Goal: Entertainment & Leisure: Consume media (video, audio)

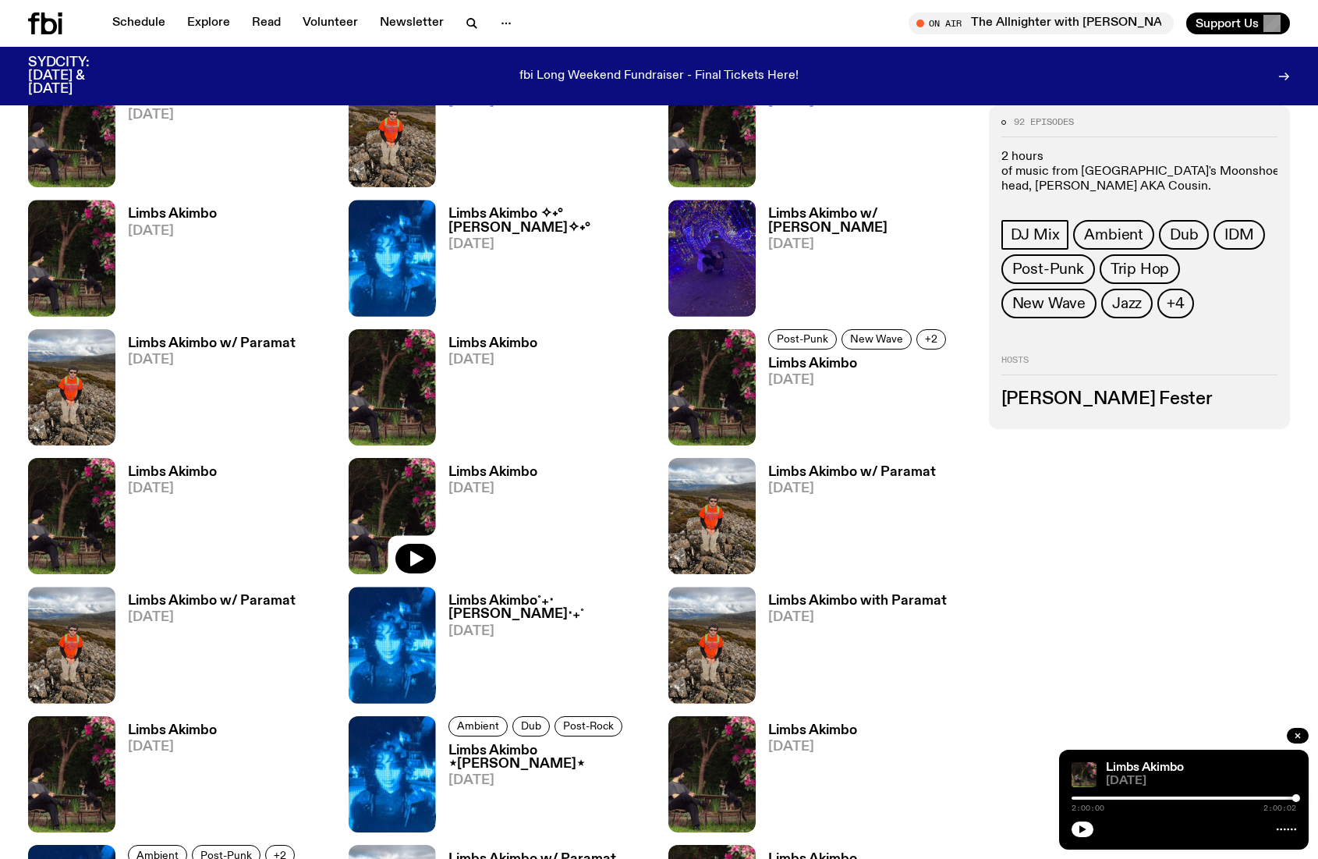
scroll to position [1210, 0]
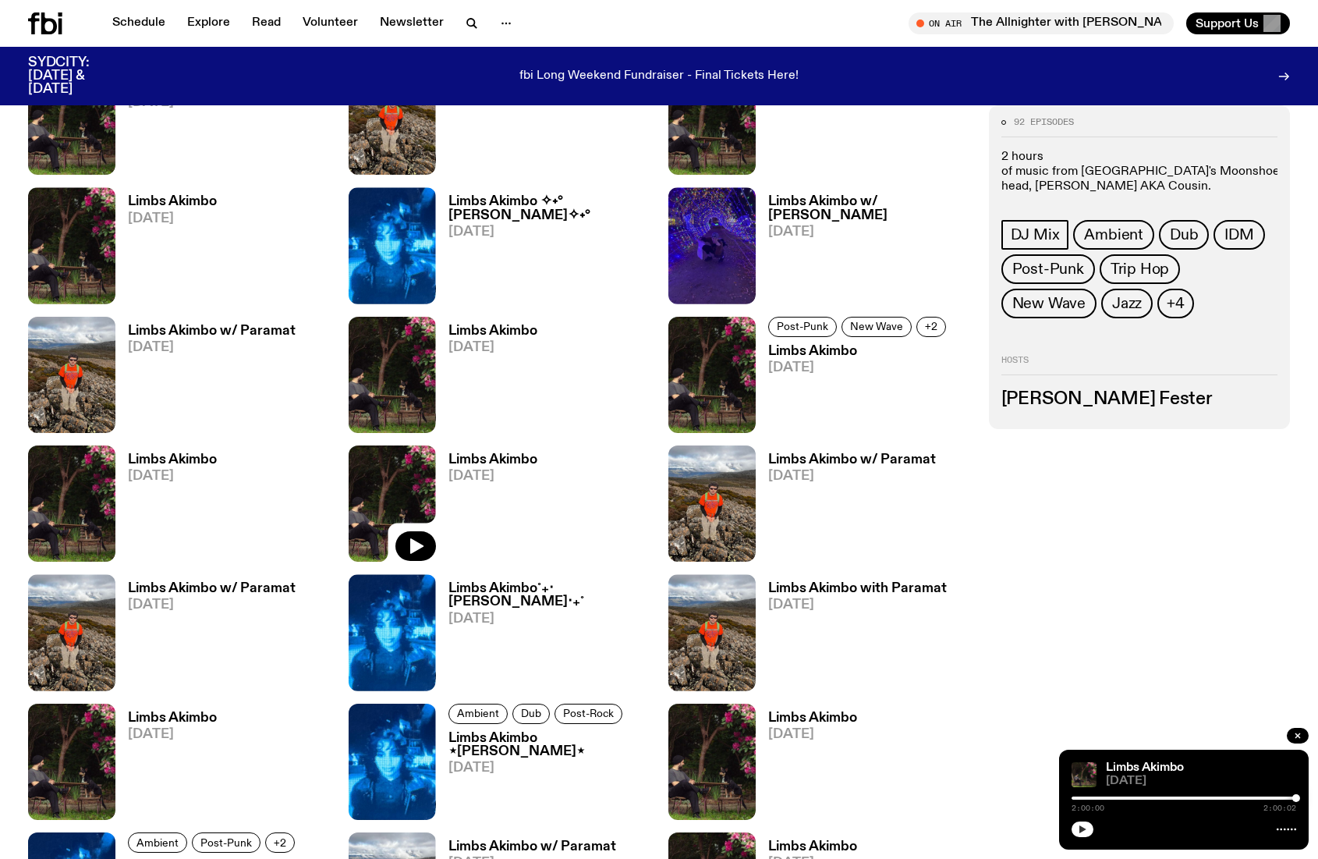
click at [1087, 832] on button "button" at bounding box center [1083, 829] width 22 height 16
click at [1269, 797] on div at bounding box center [1184, 797] width 225 height 3
click at [1287, 800] on div "1:45:32 2:00:04" at bounding box center [1184, 802] width 225 height 19
click at [1280, 800] on div "1:45:33 2:00:04" at bounding box center [1184, 802] width 225 height 19
click at [1291, 800] on div "1:45:34 2:00:04" at bounding box center [1184, 802] width 225 height 19
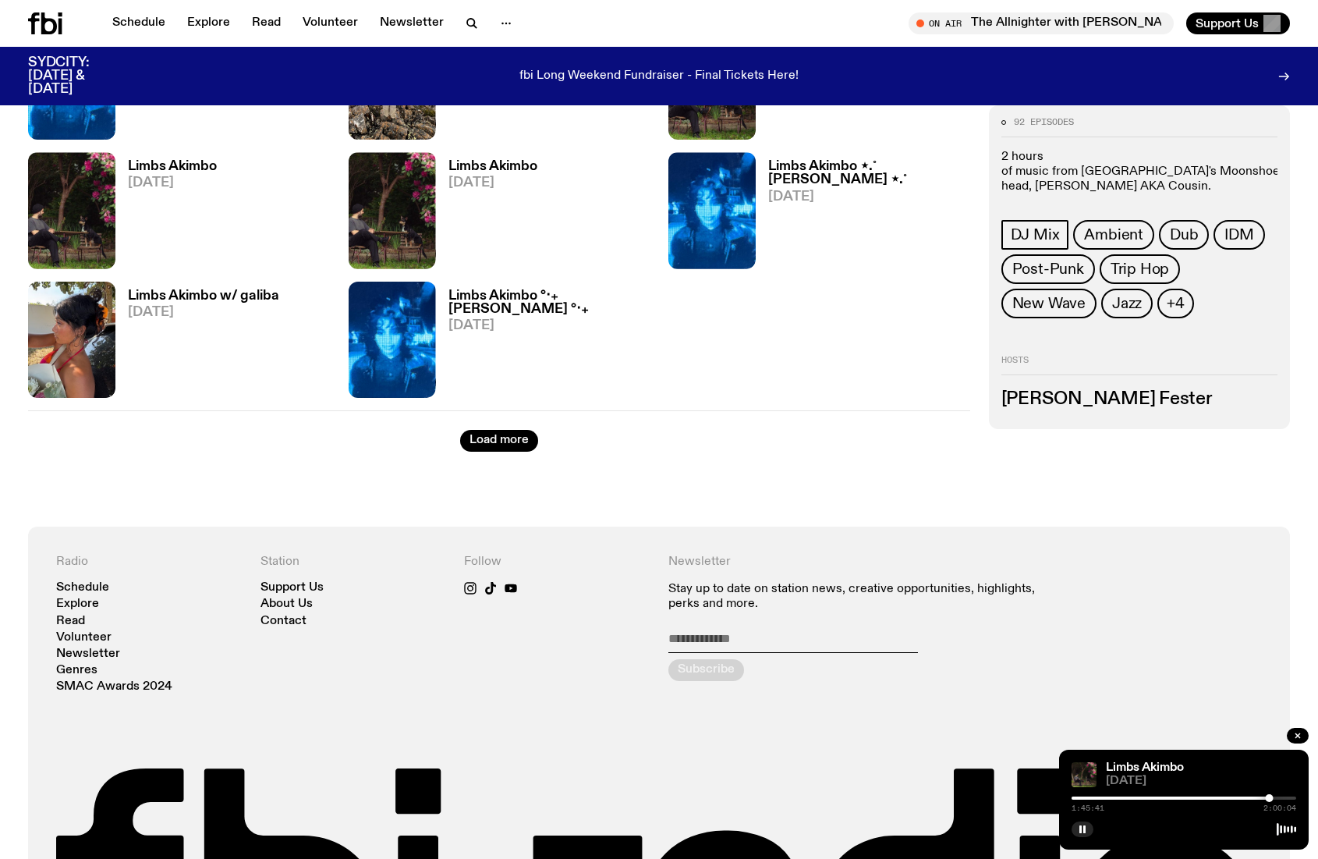
scroll to position [2063, 0]
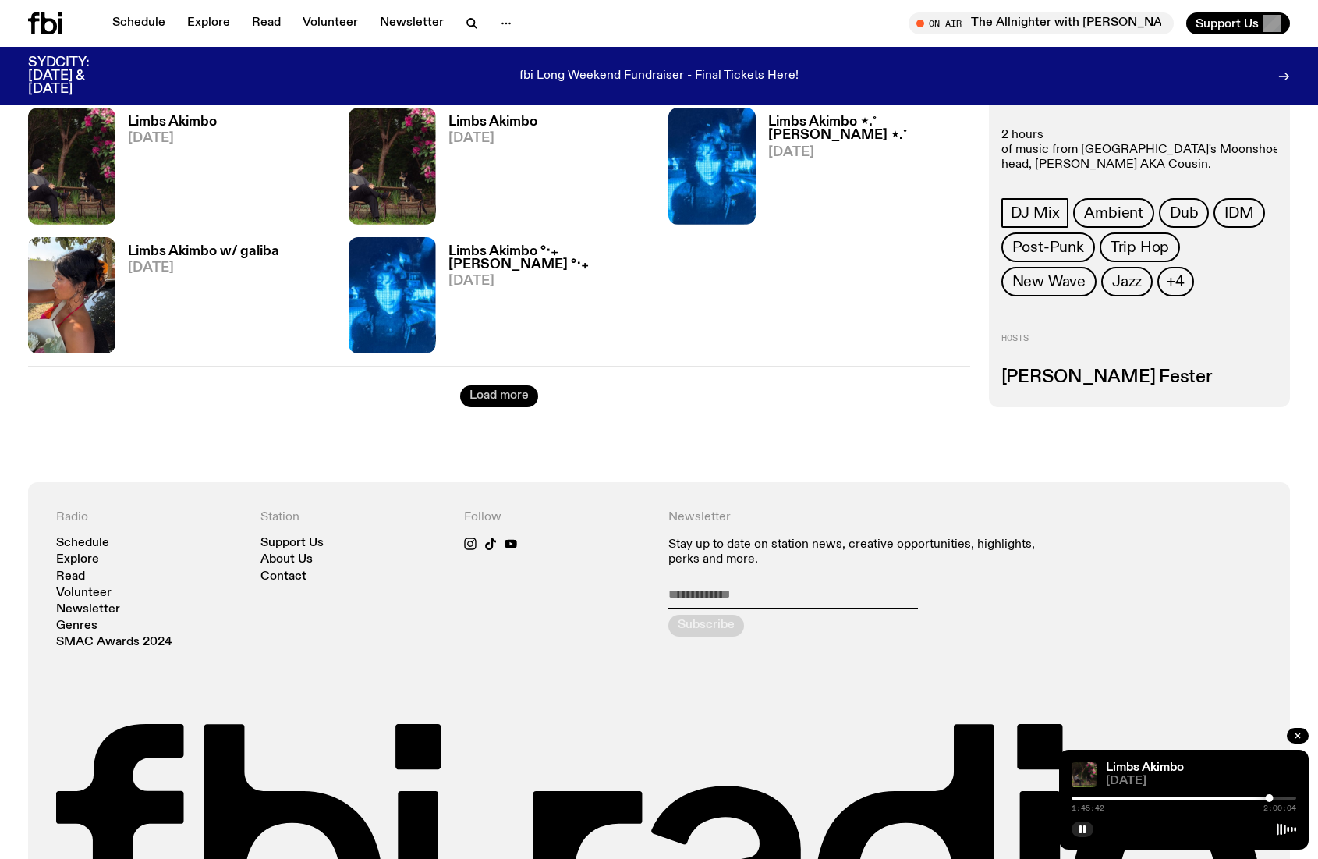
click at [503, 396] on button "Load more" at bounding box center [499, 396] width 78 height 22
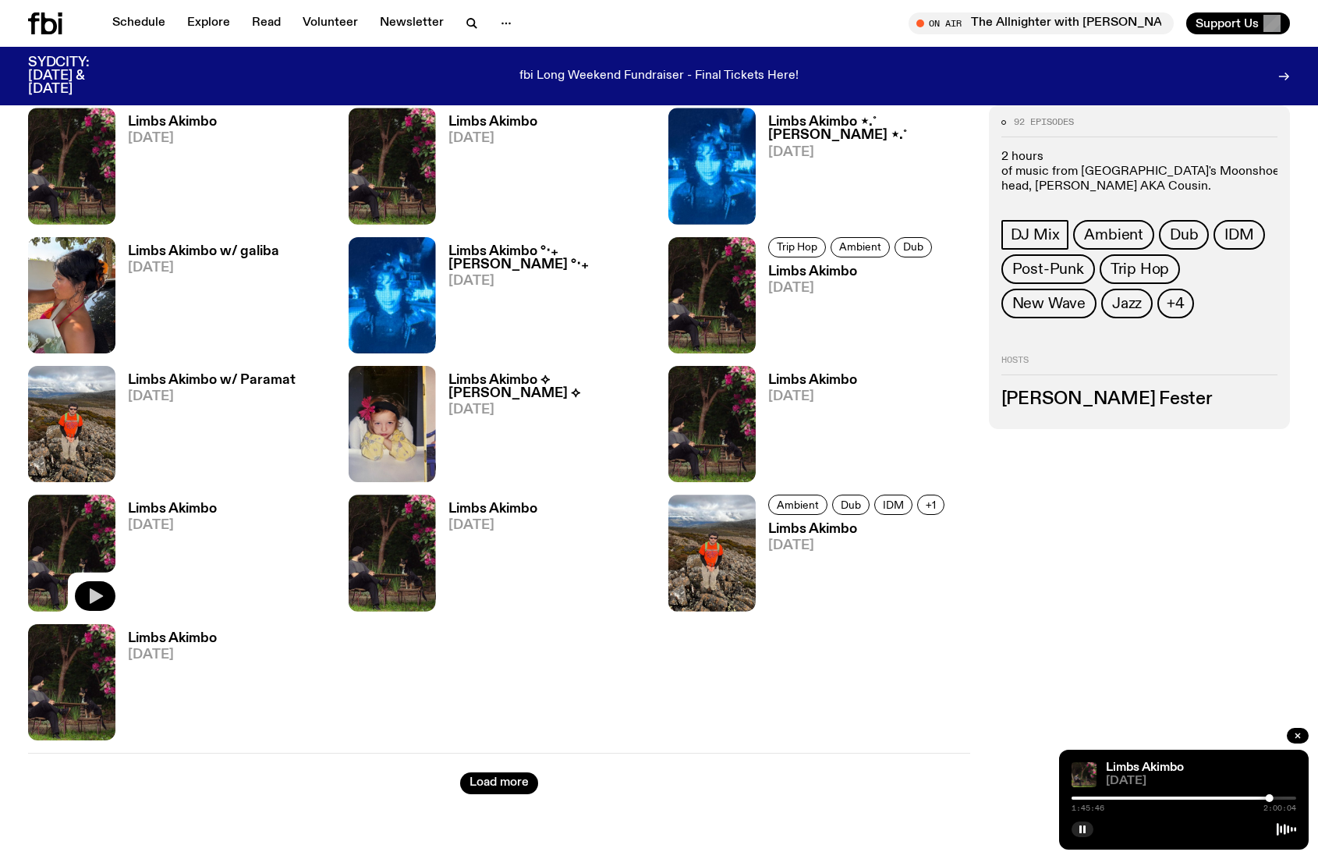
click at [87, 596] on icon "button" at bounding box center [95, 596] width 19 height 19
click at [1090, 799] on div at bounding box center [1184, 797] width 225 height 3
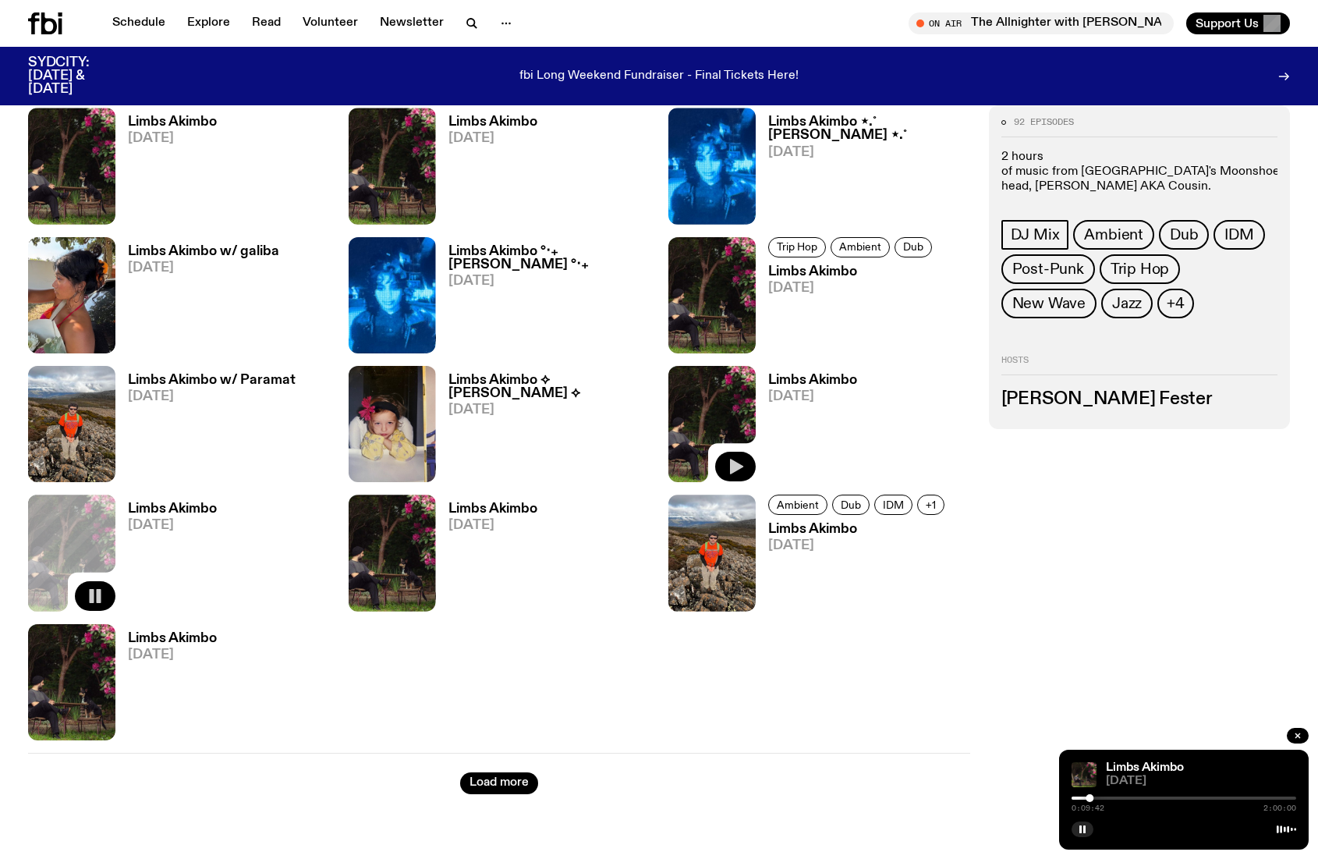
click at [735, 467] on icon "button" at bounding box center [736, 467] width 13 height 16
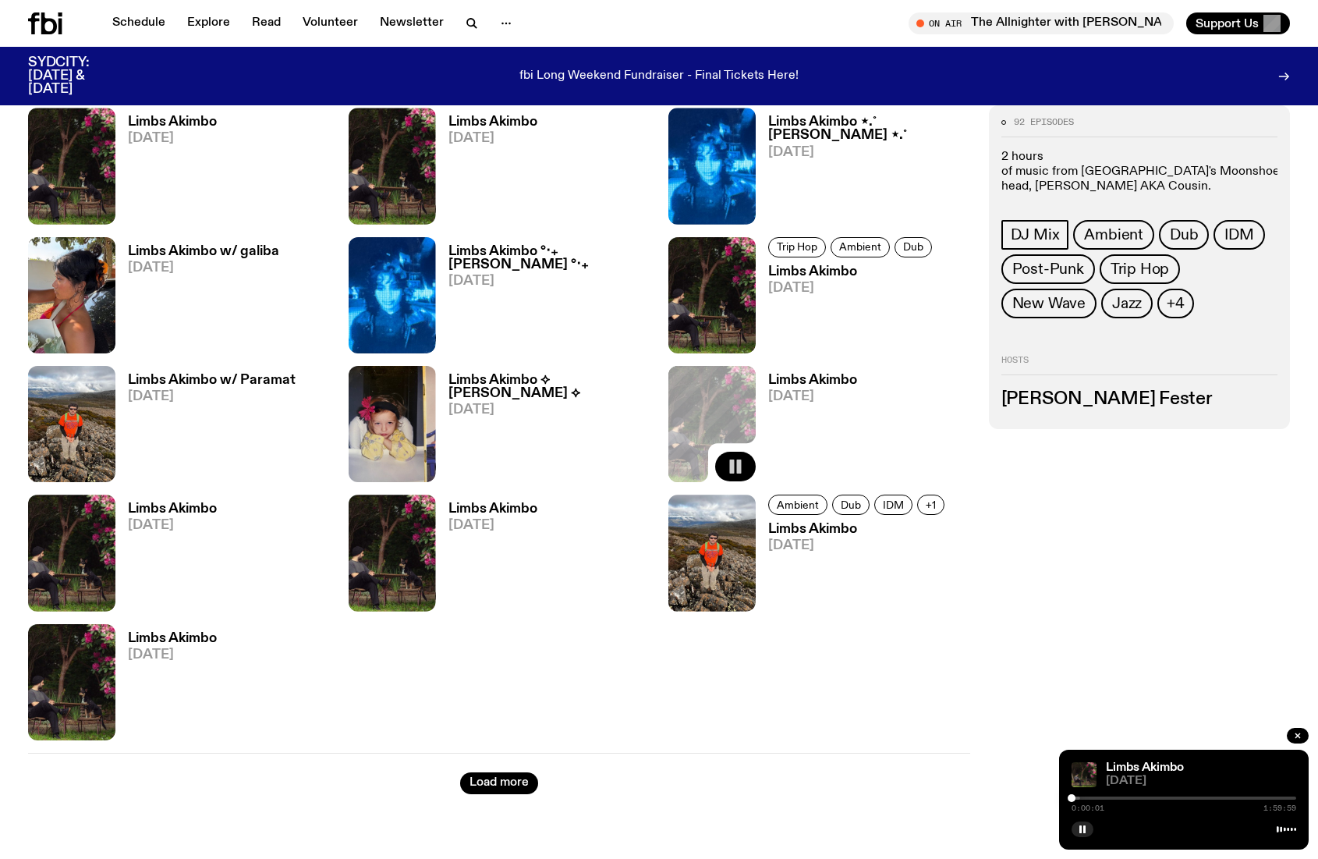
click at [1085, 797] on div at bounding box center [1184, 797] width 225 height 3
click at [1093, 799] on div at bounding box center [1184, 797] width 225 height 3
click at [1100, 801] on div "0:11:17 1:59:59" at bounding box center [1184, 802] width 225 height 19
click at [1102, 801] on div "0:11:17 1:59:59" at bounding box center [1184, 802] width 225 height 19
click at [1102, 800] on div "0:11:18 1:59:59" at bounding box center [1184, 802] width 225 height 19
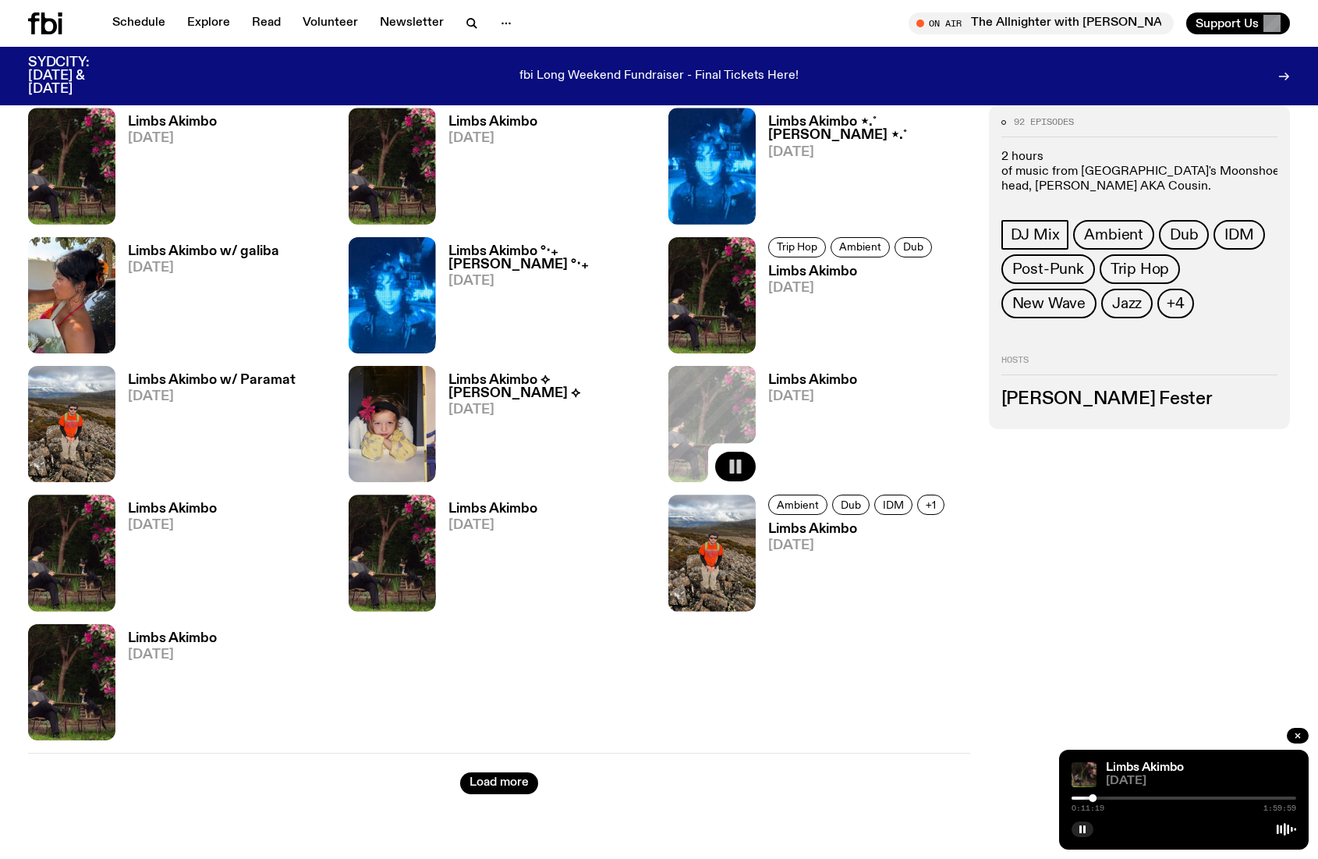
click at [1102, 798] on div at bounding box center [1184, 797] width 225 height 3
click at [100, 726] on icon "button" at bounding box center [96, 725] width 13 height 16
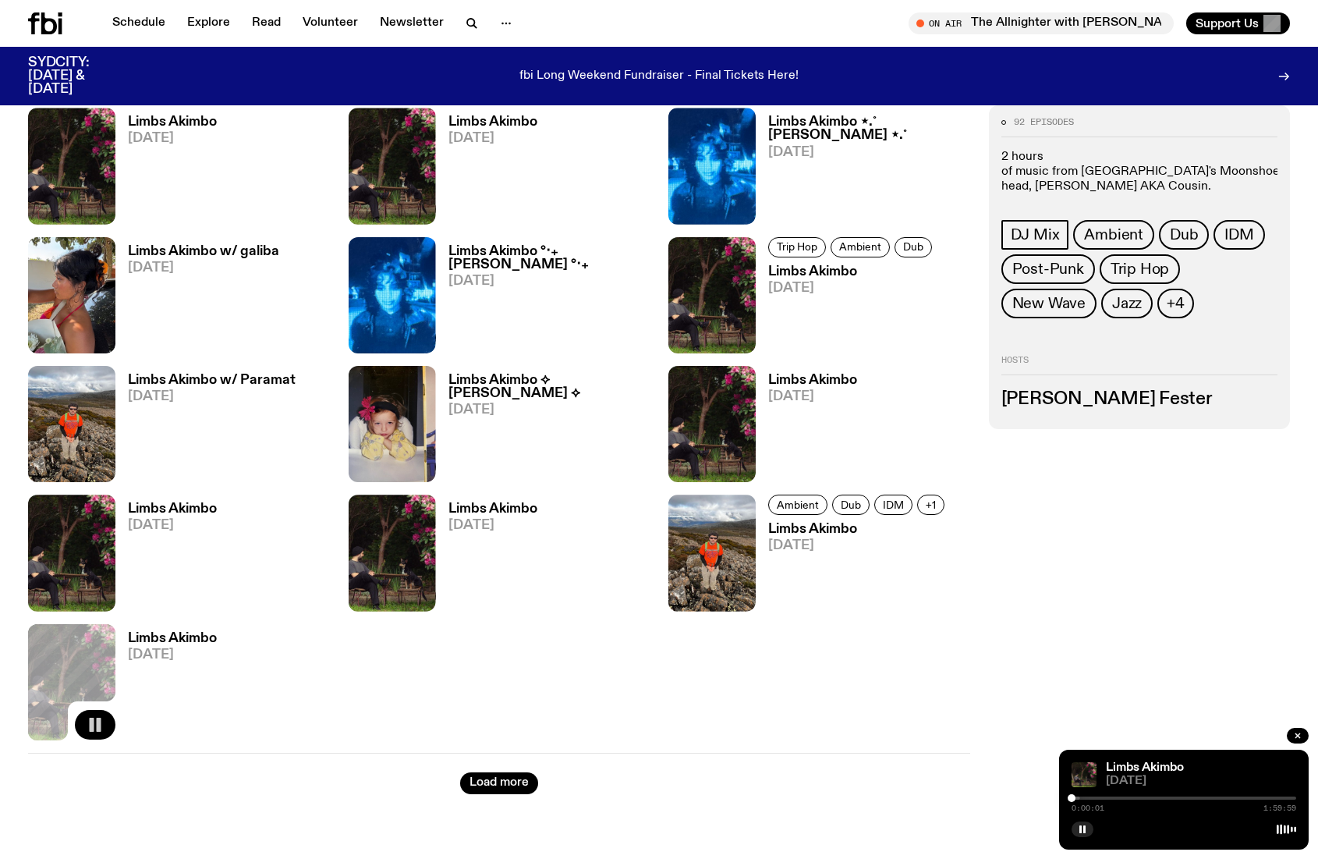
click at [1087, 801] on div "0:00:01 1:59:59" at bounding box center [1184, 802] width 225 height 19
click at [1087, 799] on div at bounding box center [1184, 797] width 225 height 3
click at [499, 782] on button "Load more" at bounding box center [499, 783] width 78 height 22
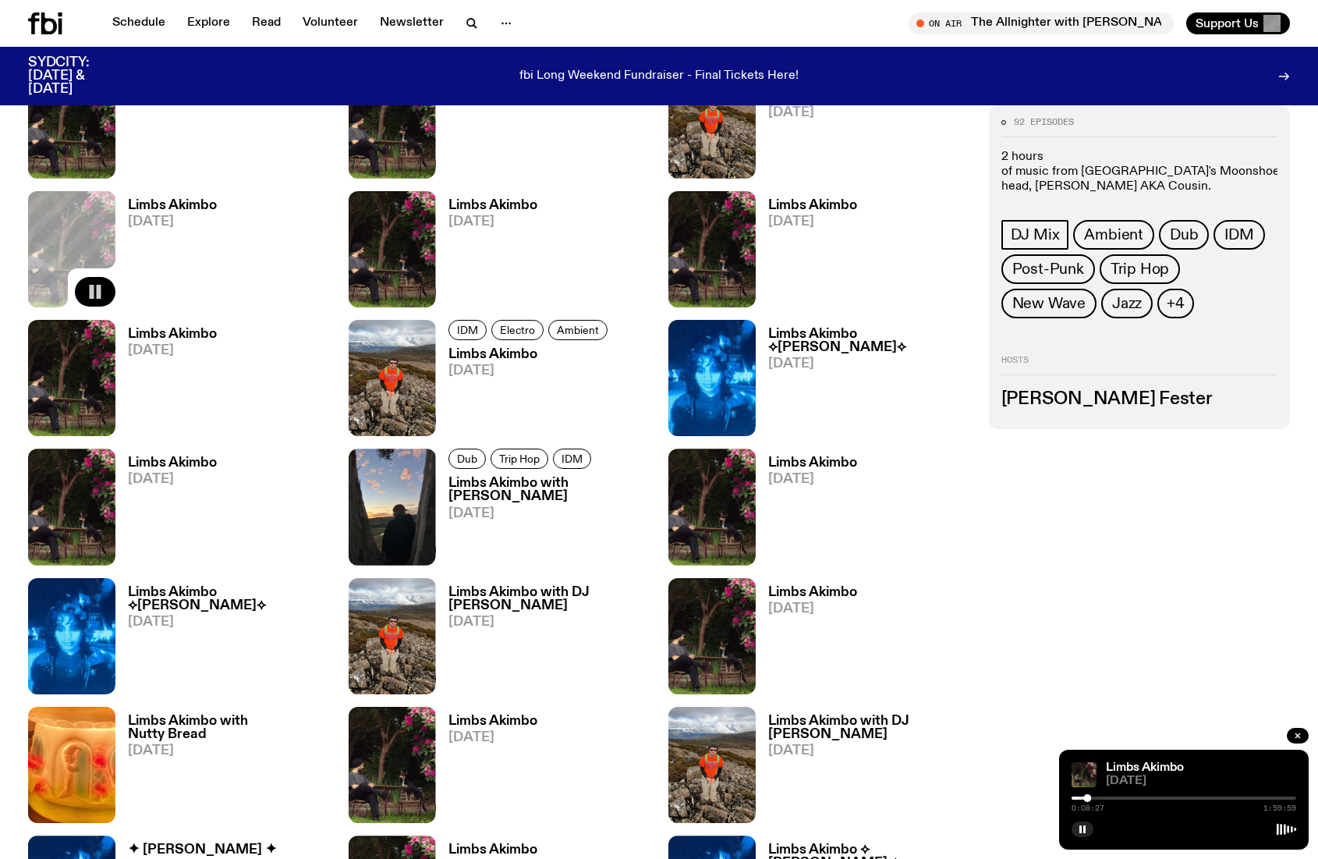
scroll to position [2495, 0]
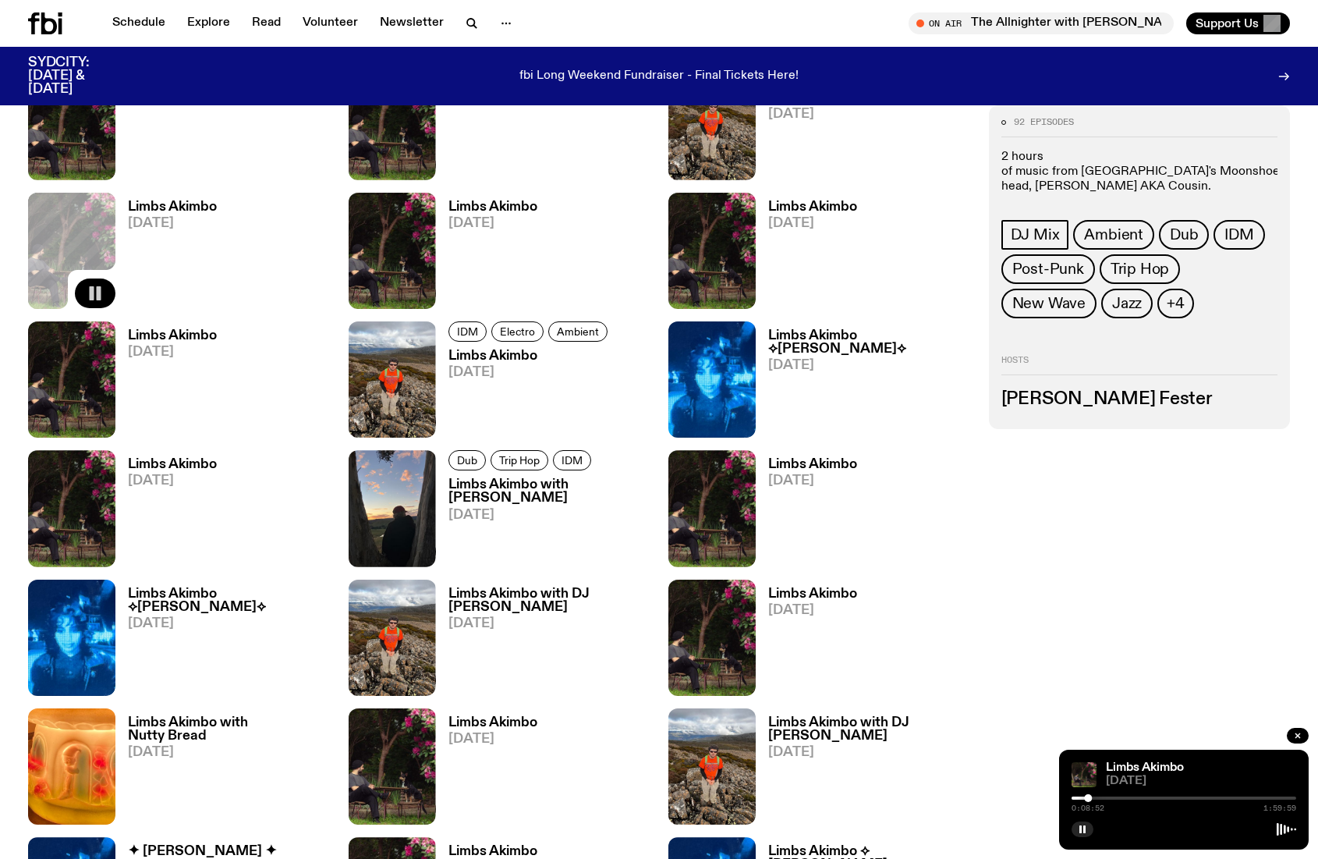
click at [1094, 800] on div "0:08:52 1:59:59" at bounding box center [1184, 802] width 225 height 19
click at [1096, 799] on div at bounding box center [1184, 797] width 225 height 3
click at [1103, 800] on div "0:12:56 1:59:59" at bounding box center [1184, 802] width 225 height 19
click at [1105, 800] on div "0:12:57 1:59:59" at bounding box center [1184, 802] width 225 height 19
click at [1077, 800] on div "0:13:02 1:59:59" at bounding box center [1184, 802] width 225 height 19
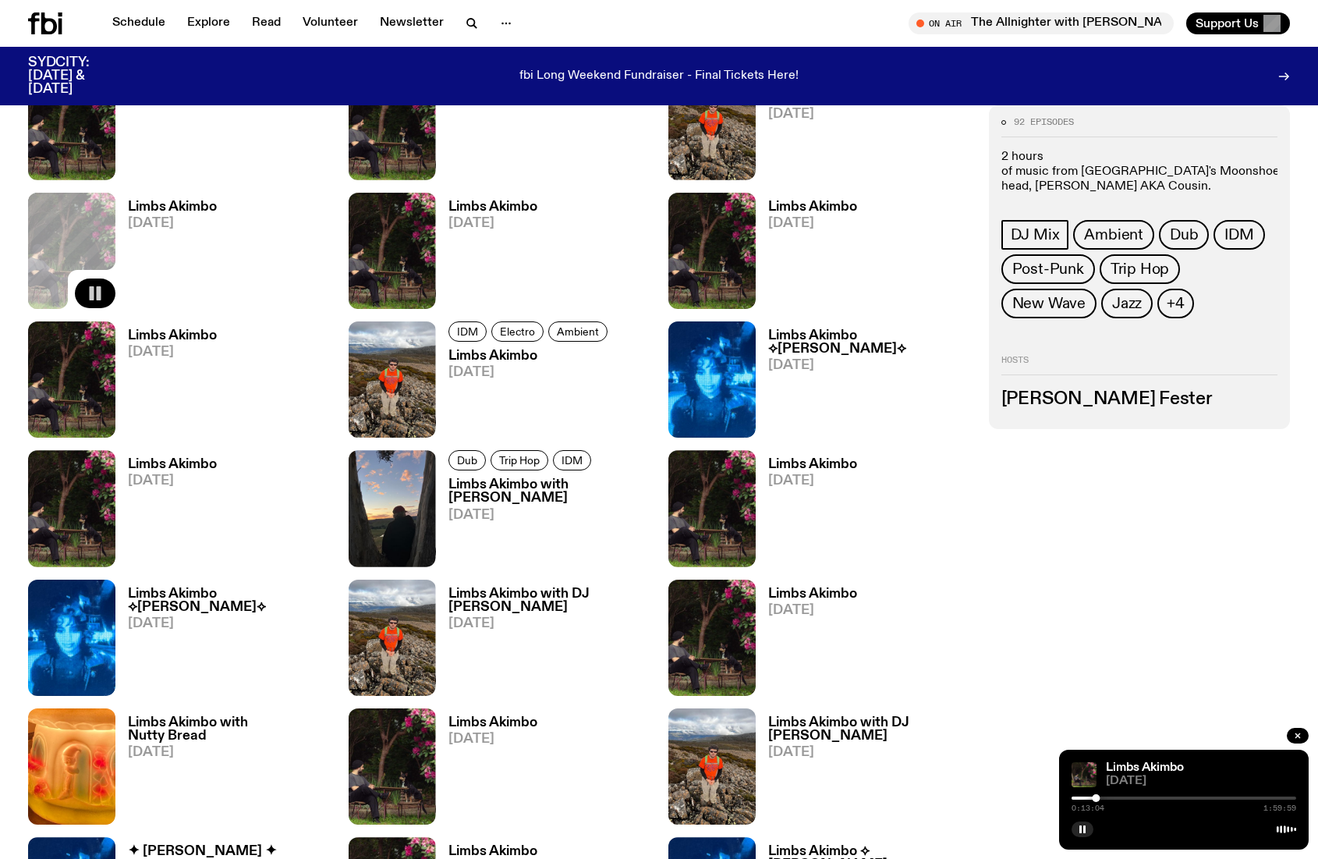
click at [1077, 798] on div at bounding box center [983, 797] width 225 height 3
